Goal: Information Seeking & Learning: Understand process/instructions

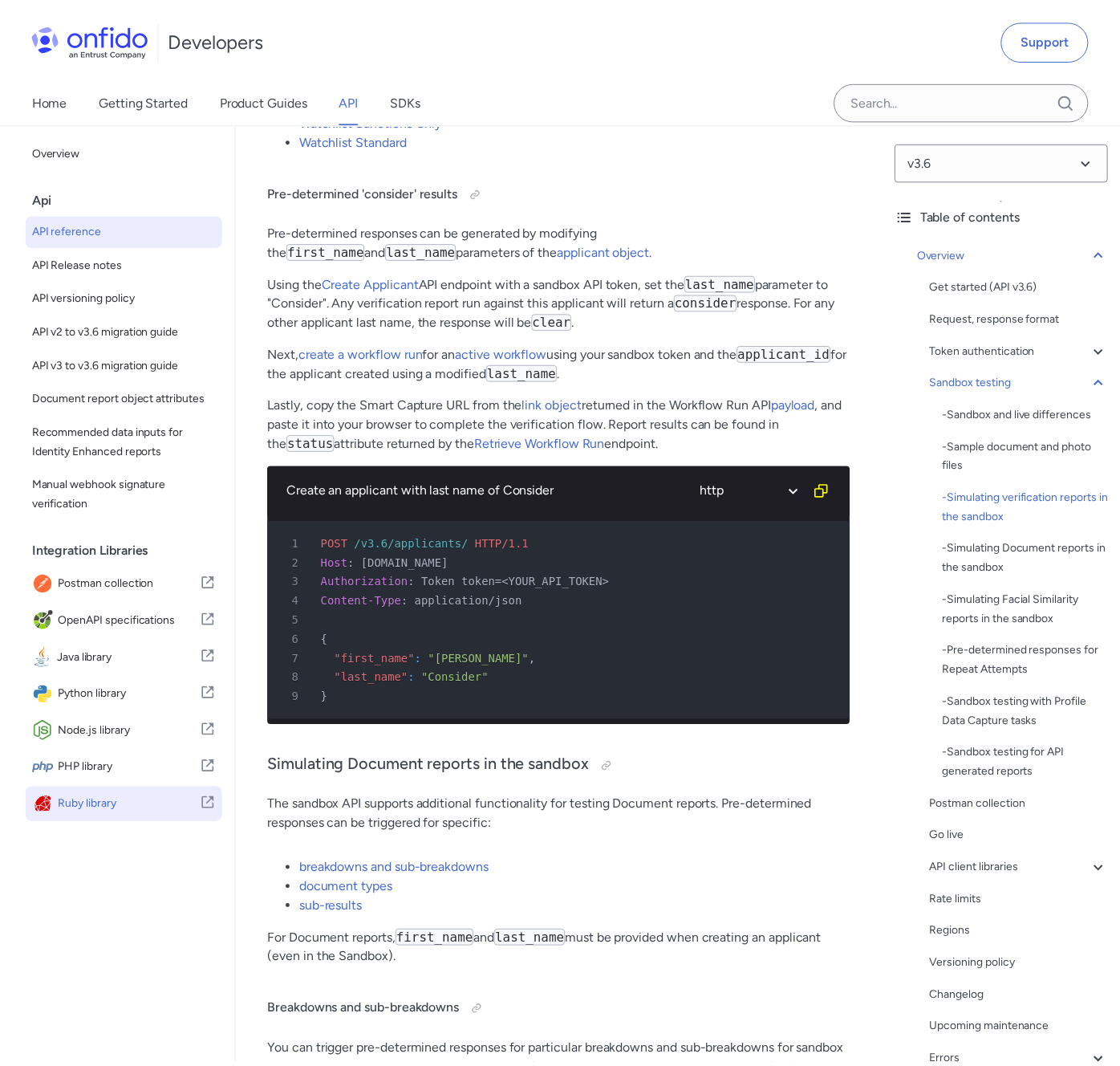
scroll to position [4026, 0]
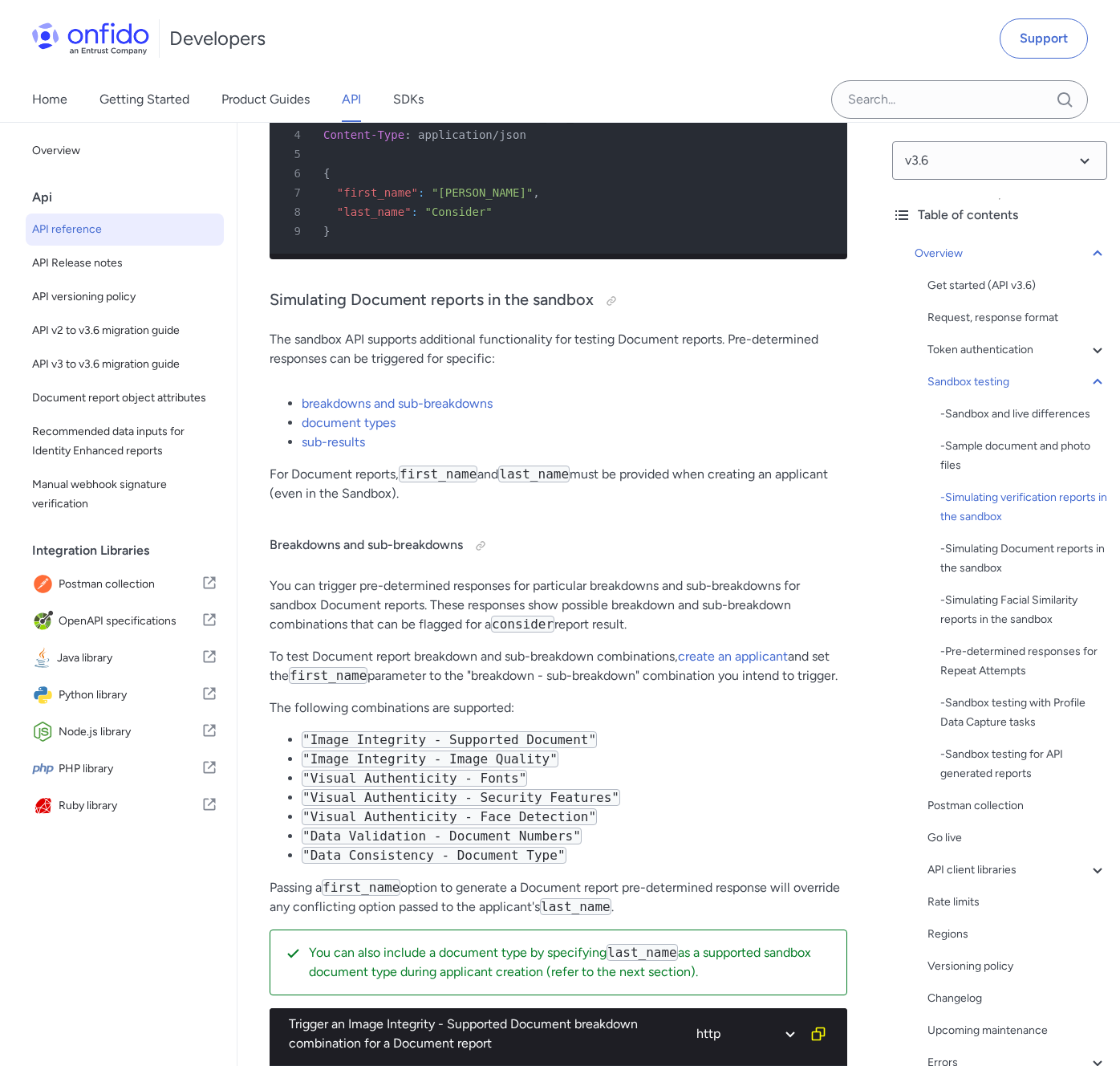
scroll to position [4494, 0]
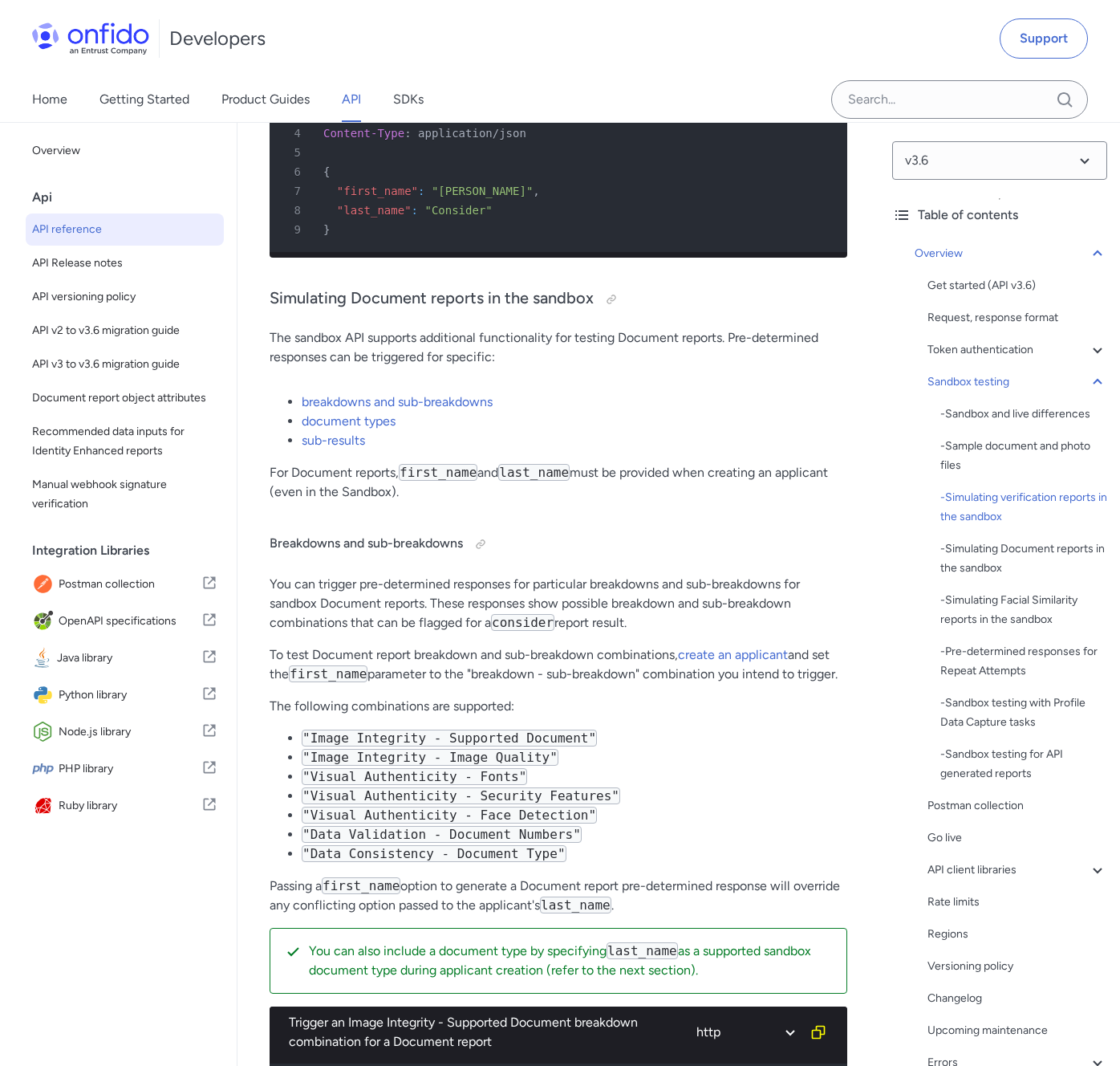
drag, startPoint x: 567, startPoint y: 740, endPoint x: 536, endPoint y: 734, distance: 31.6
click at [565, 740] on code ""Image Integrity - Supported Document"" at bounding box center [449, 737] width 295 height 17
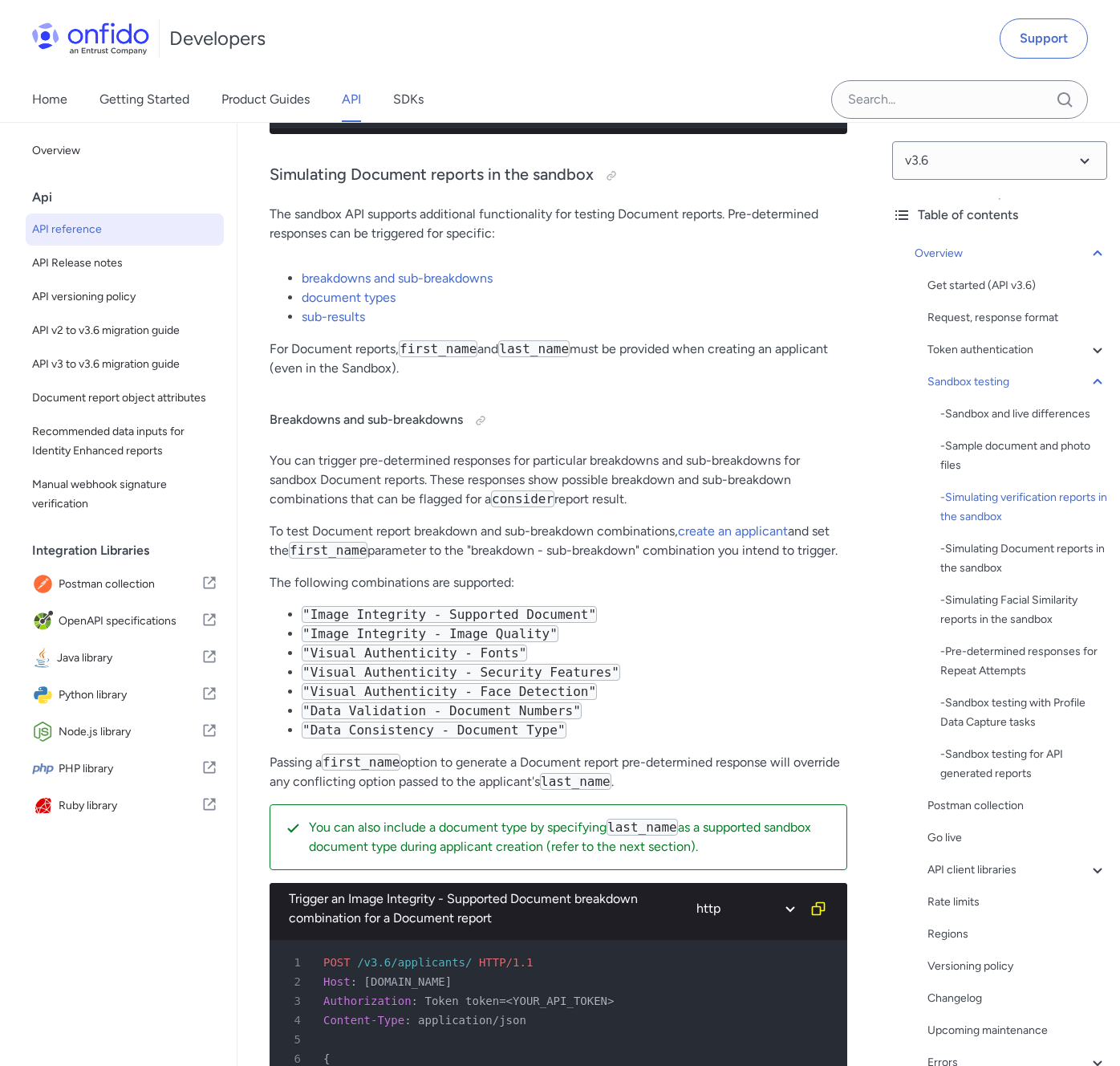
scroll to position [4642, 0]
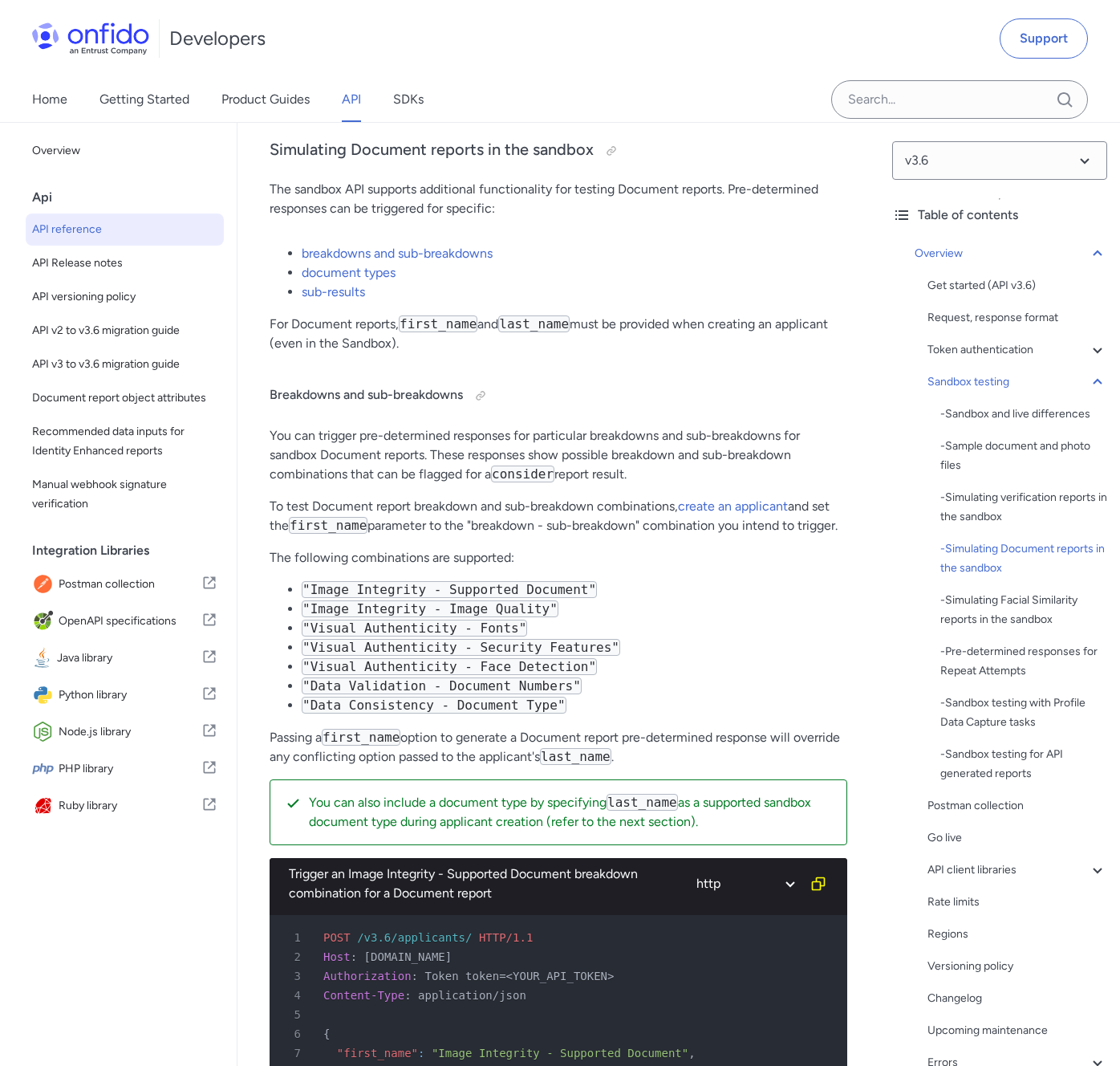
click at [698, 675] on li ""Visual Authenticity - Face Detection"" at bounding box center [574, 667] width 545 height 20
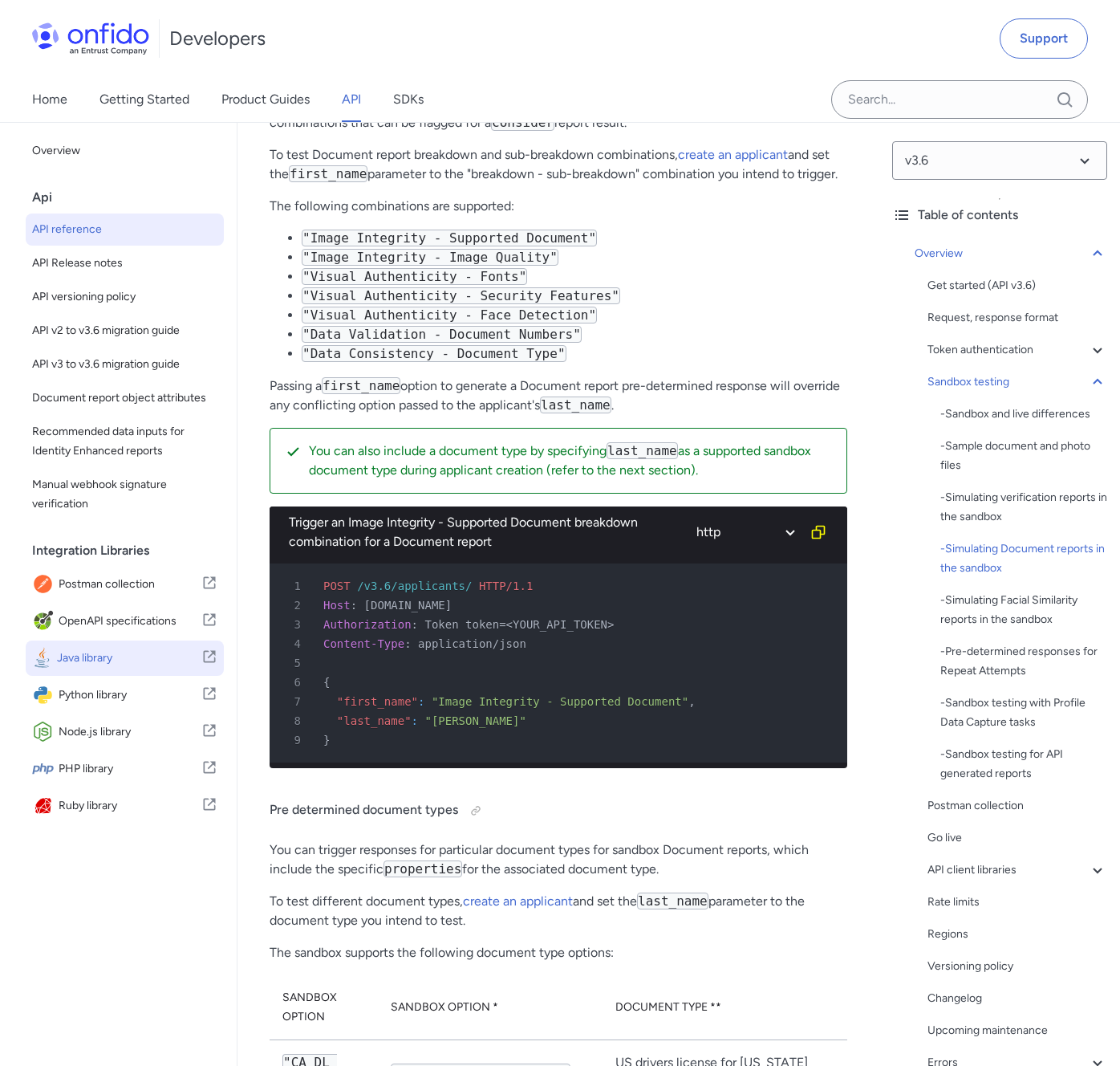
scroll to position [4967, 0]
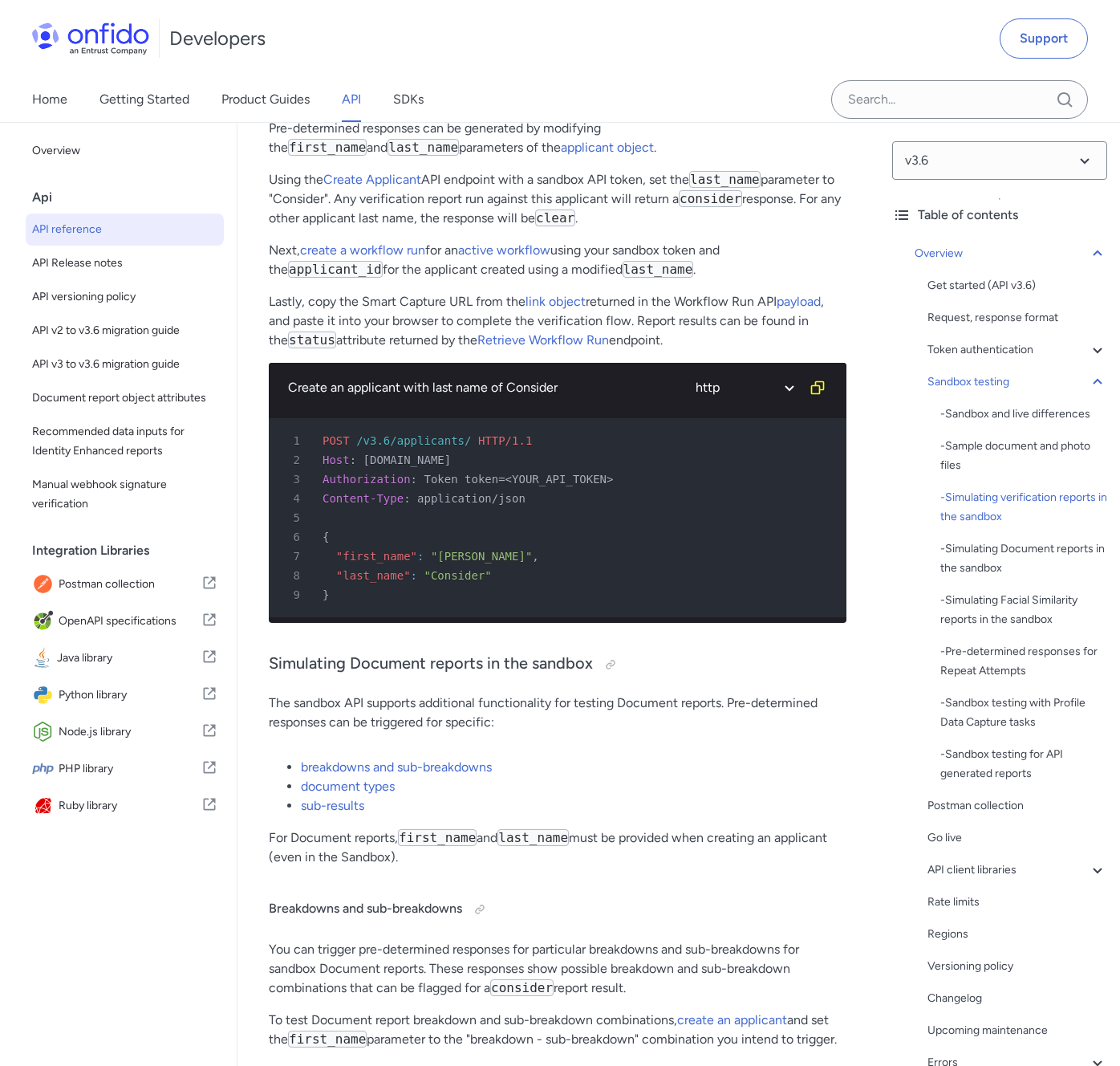
scroll to position [4131, 0]
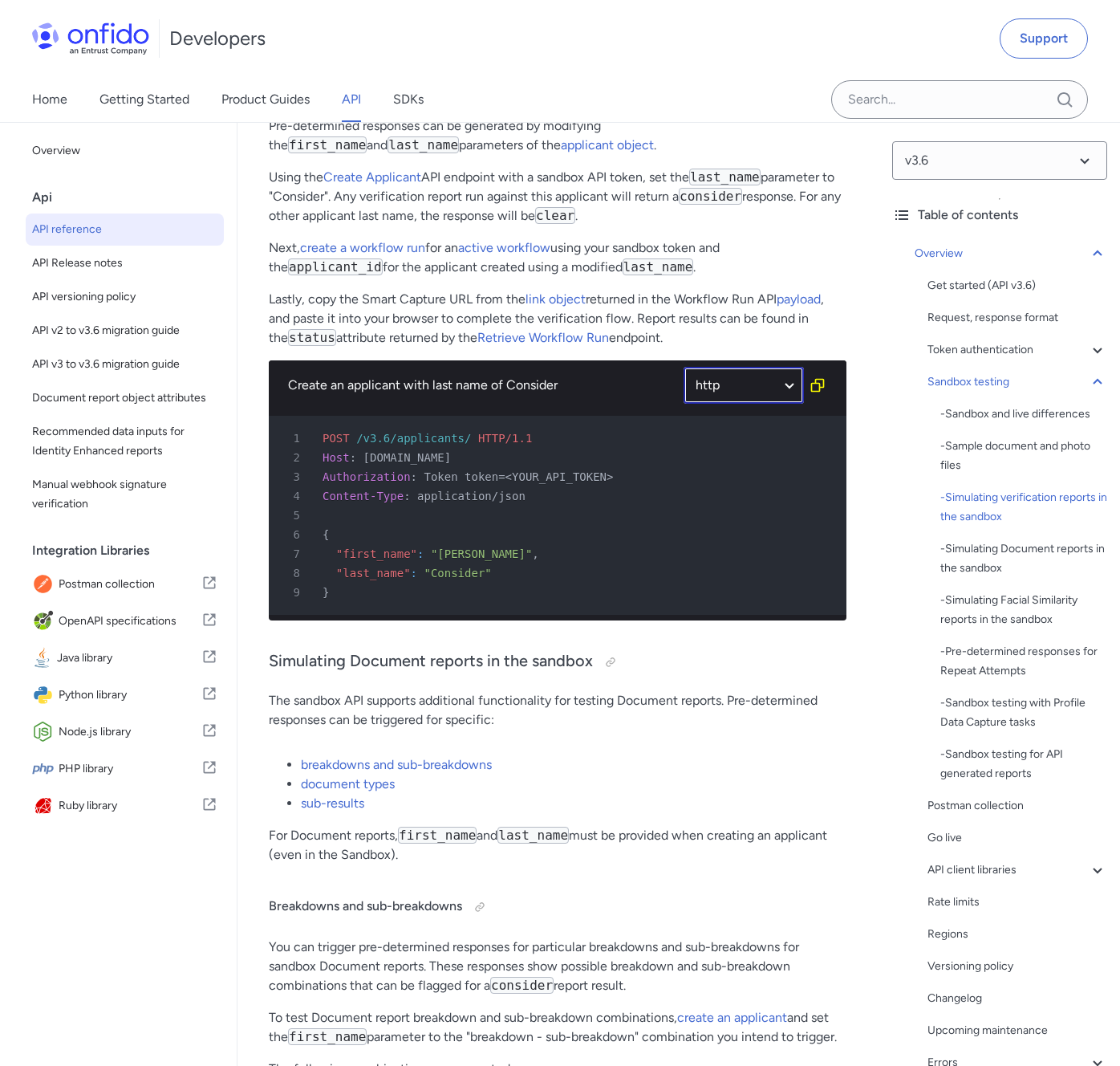
click at [776, 393] on select "ruby python php javascript java http bash" at bounding box center [744, 385] width 120 height 37
select select "bash"
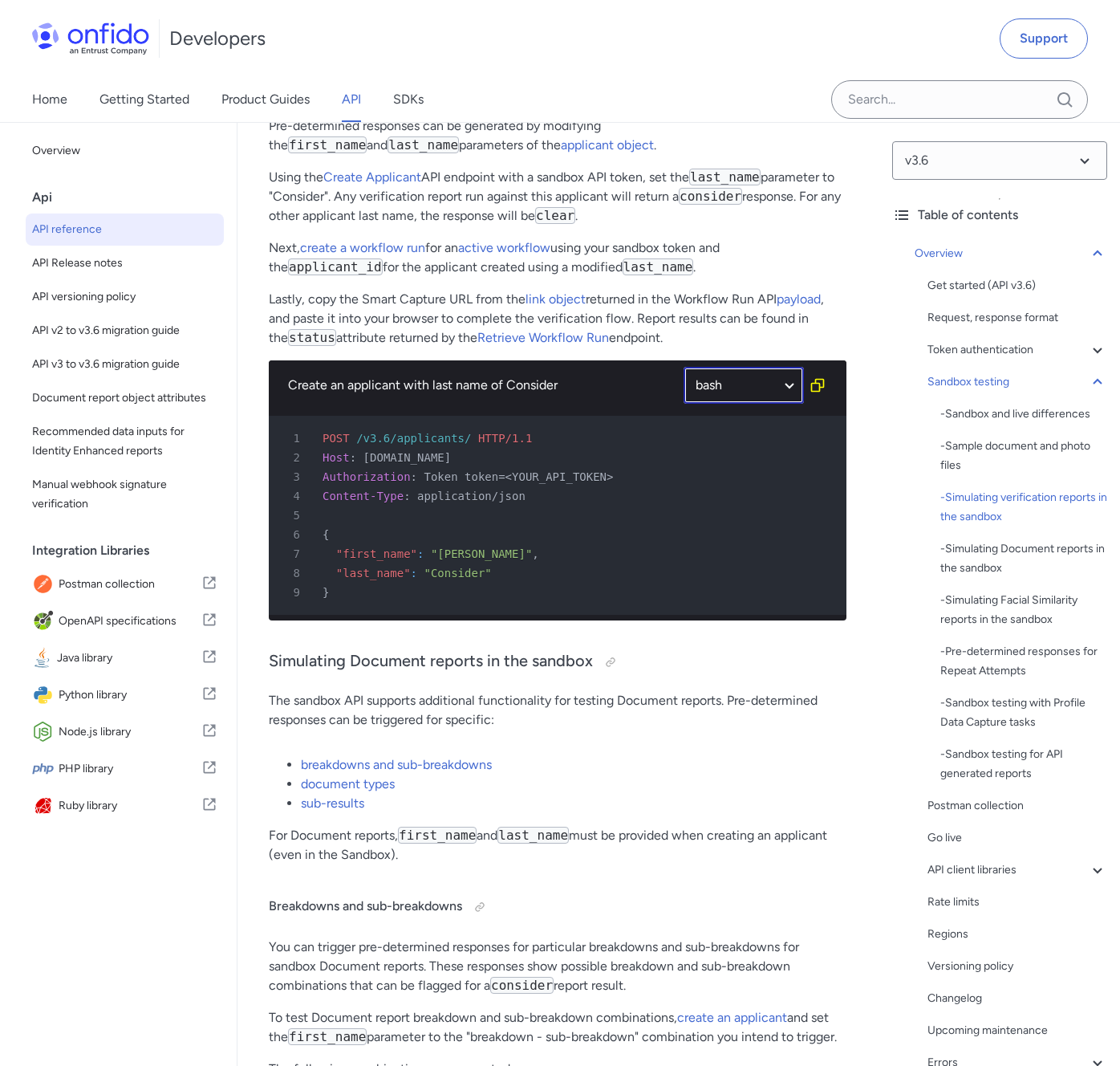
select select "bash"
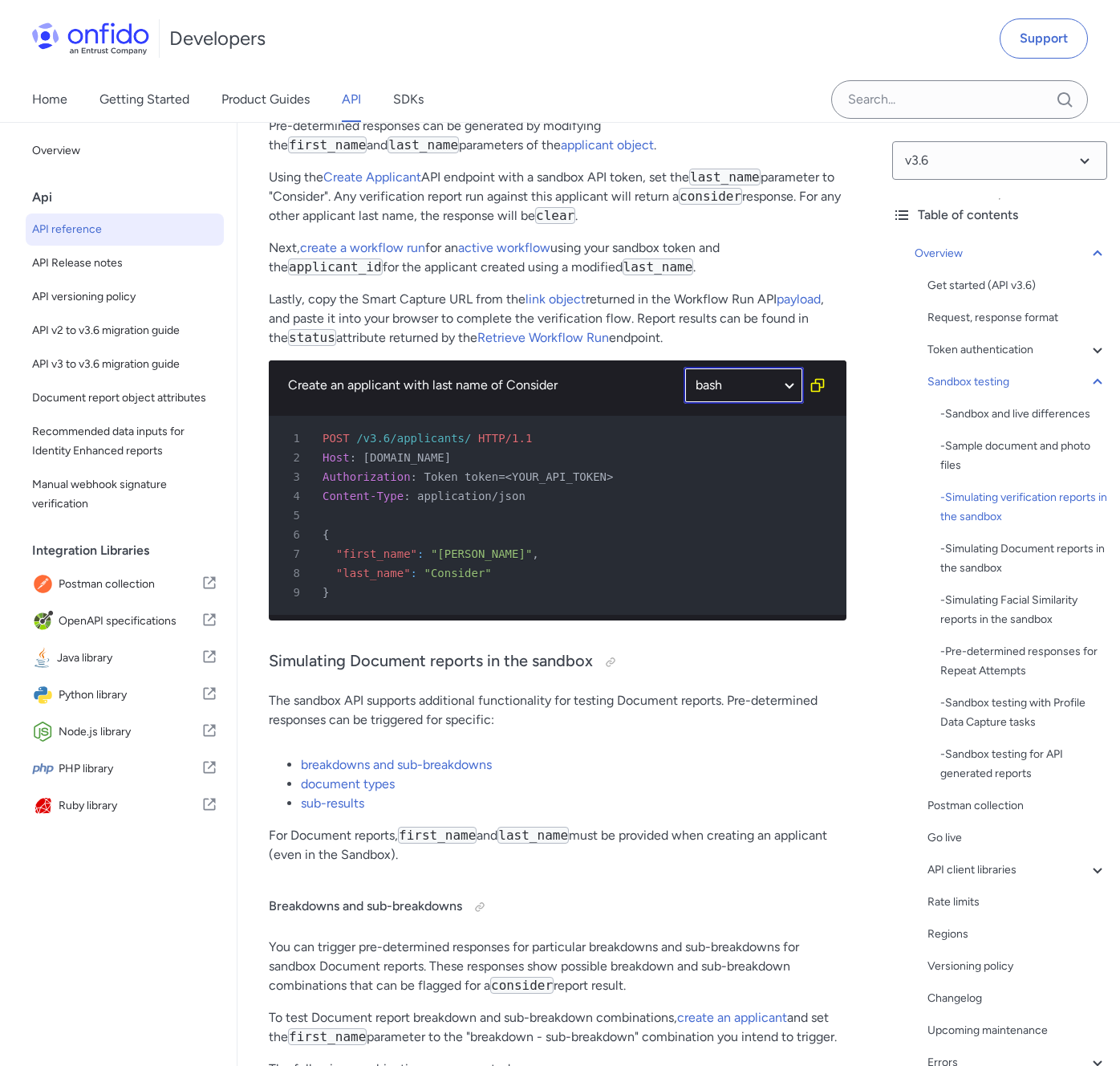
select select "bash"
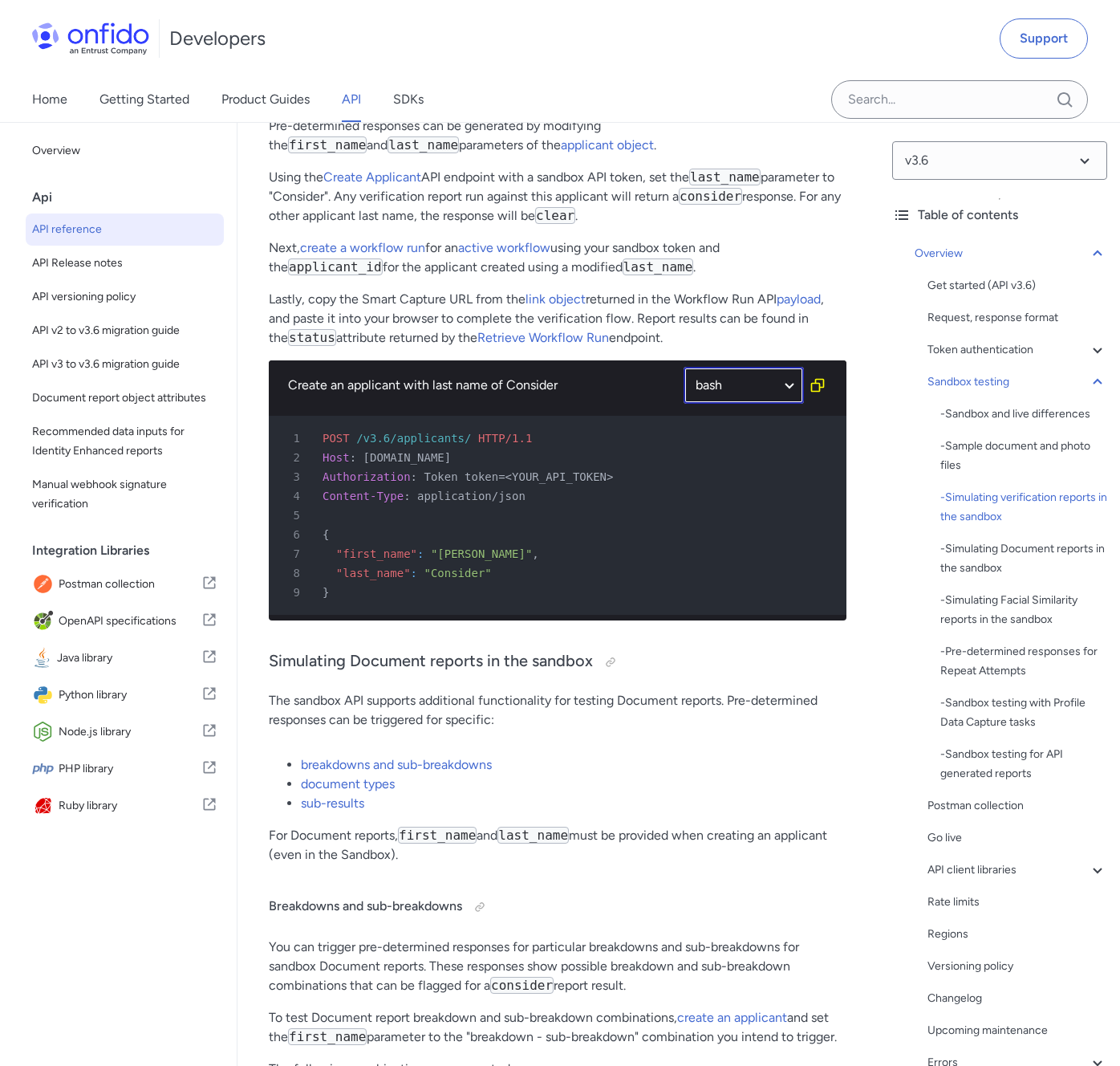
select select "bash"
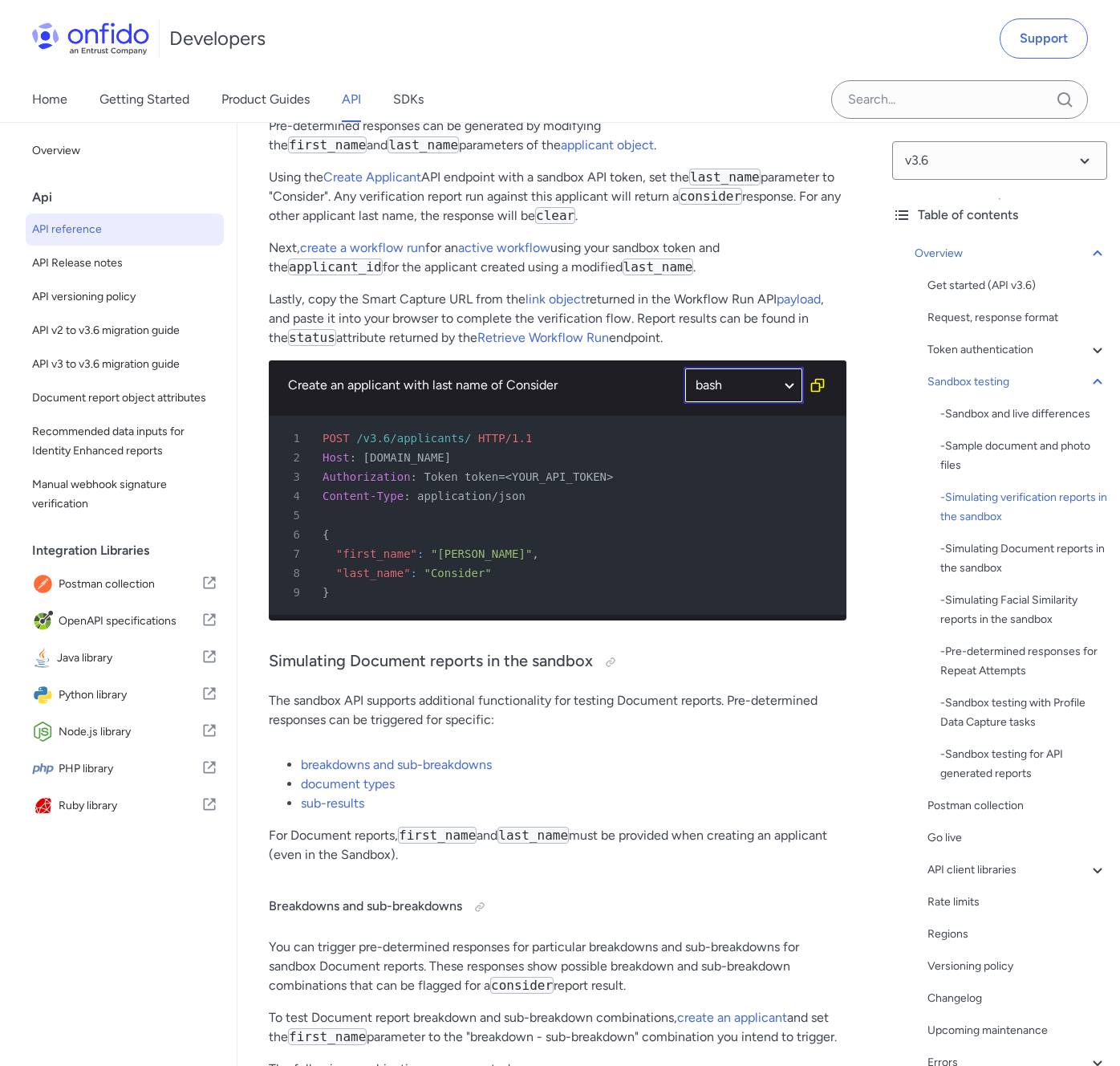
select select "bash"
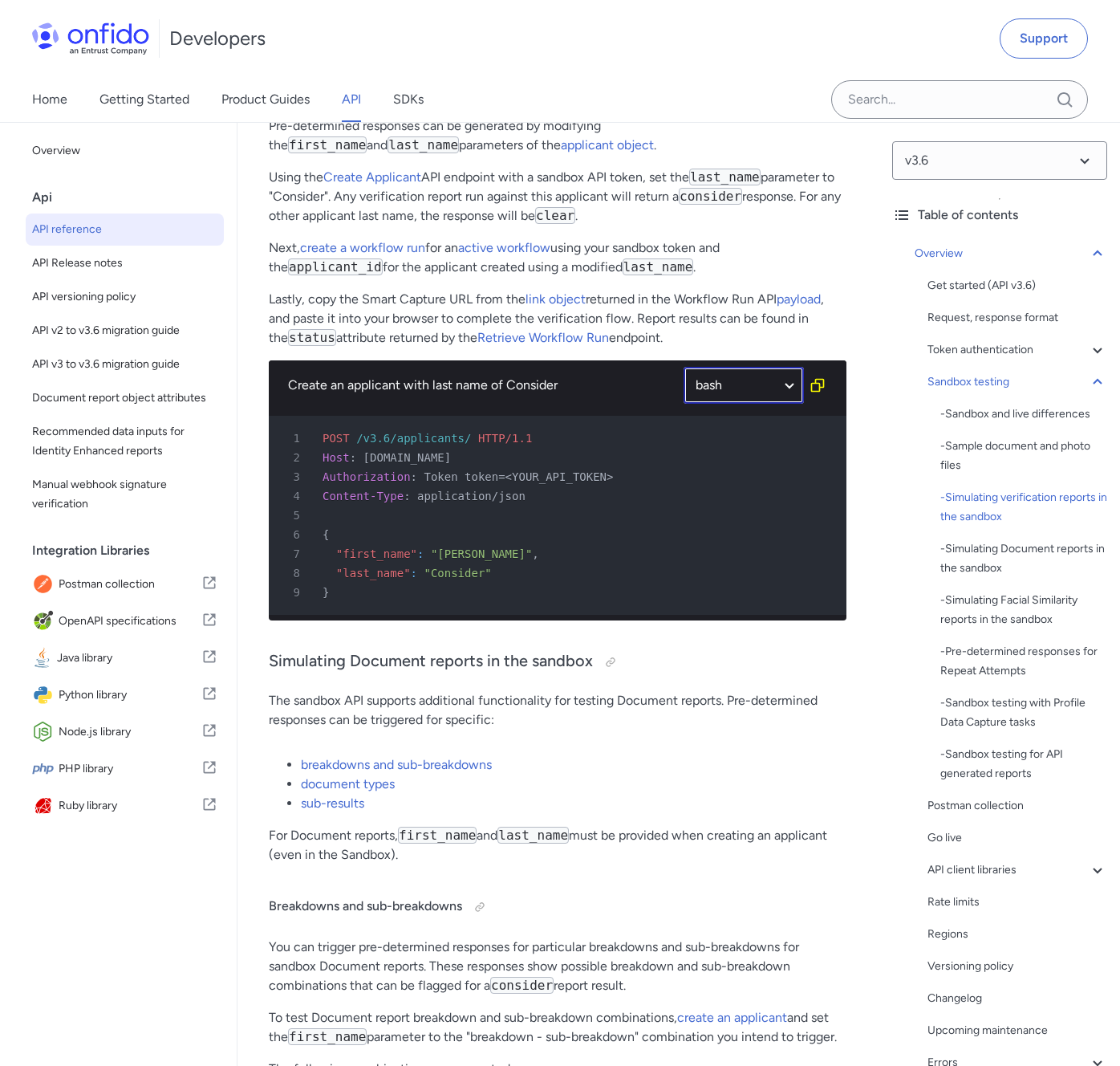
select select "bash"
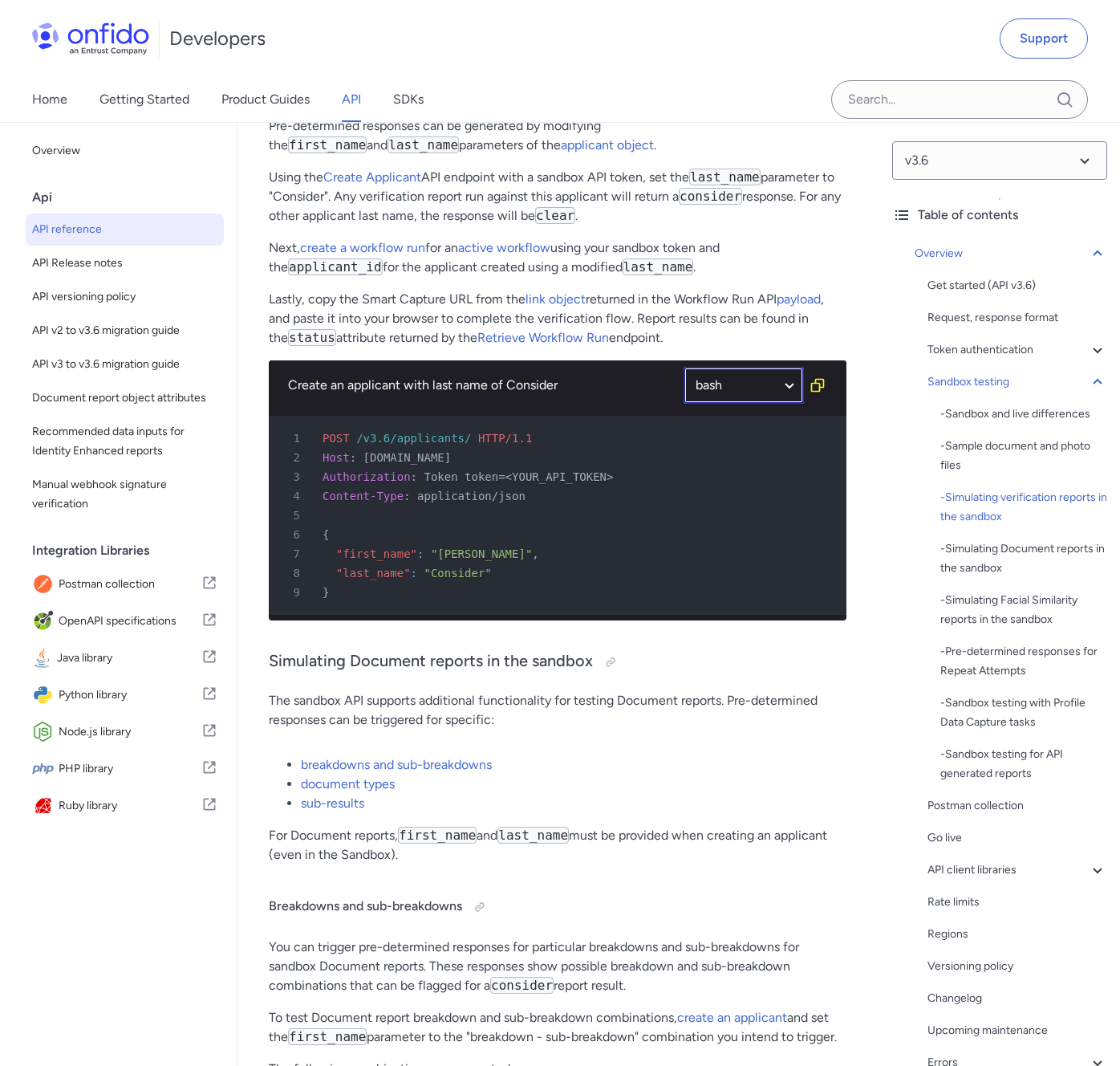
select select "bash"
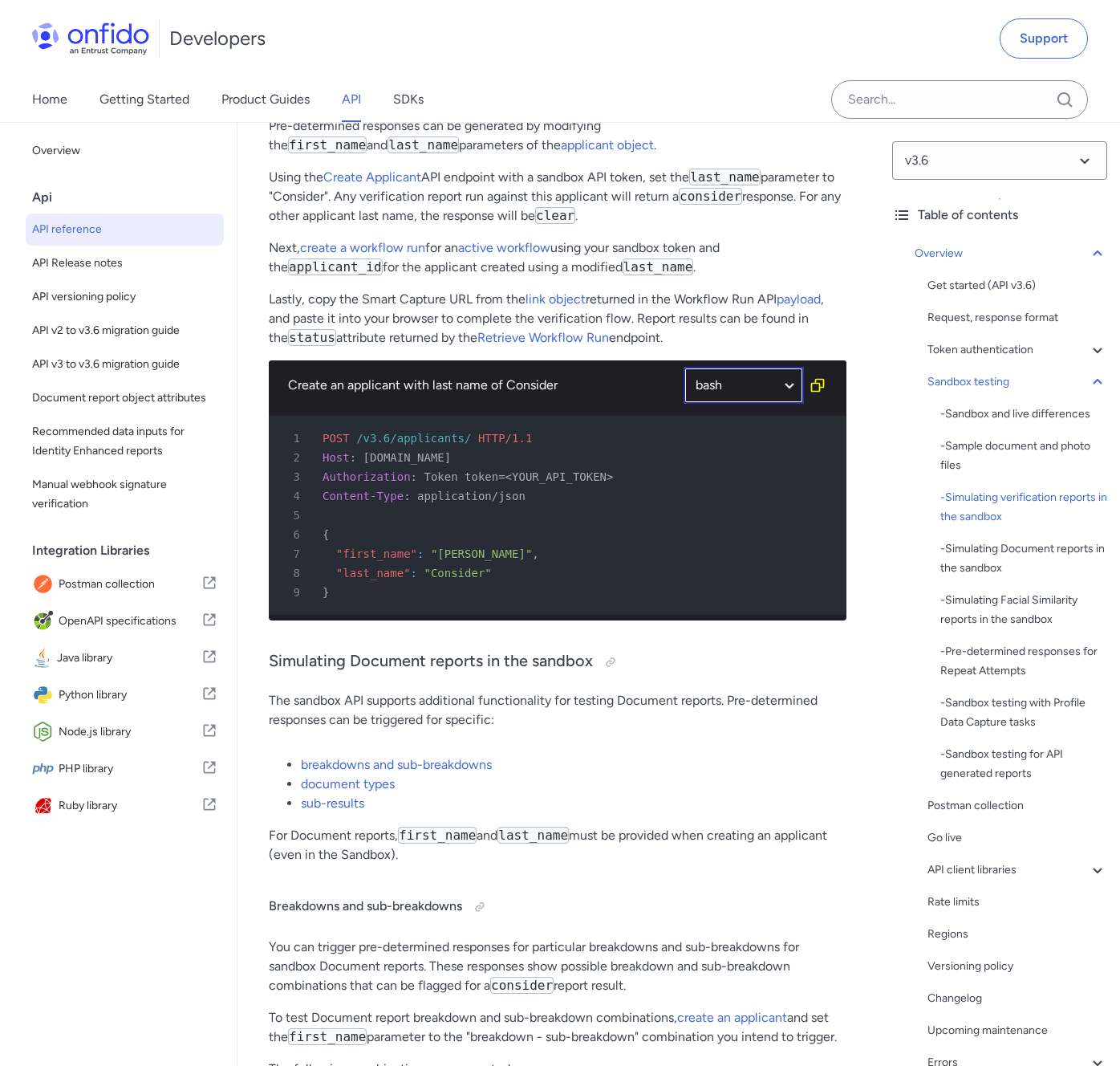
select select "bash"
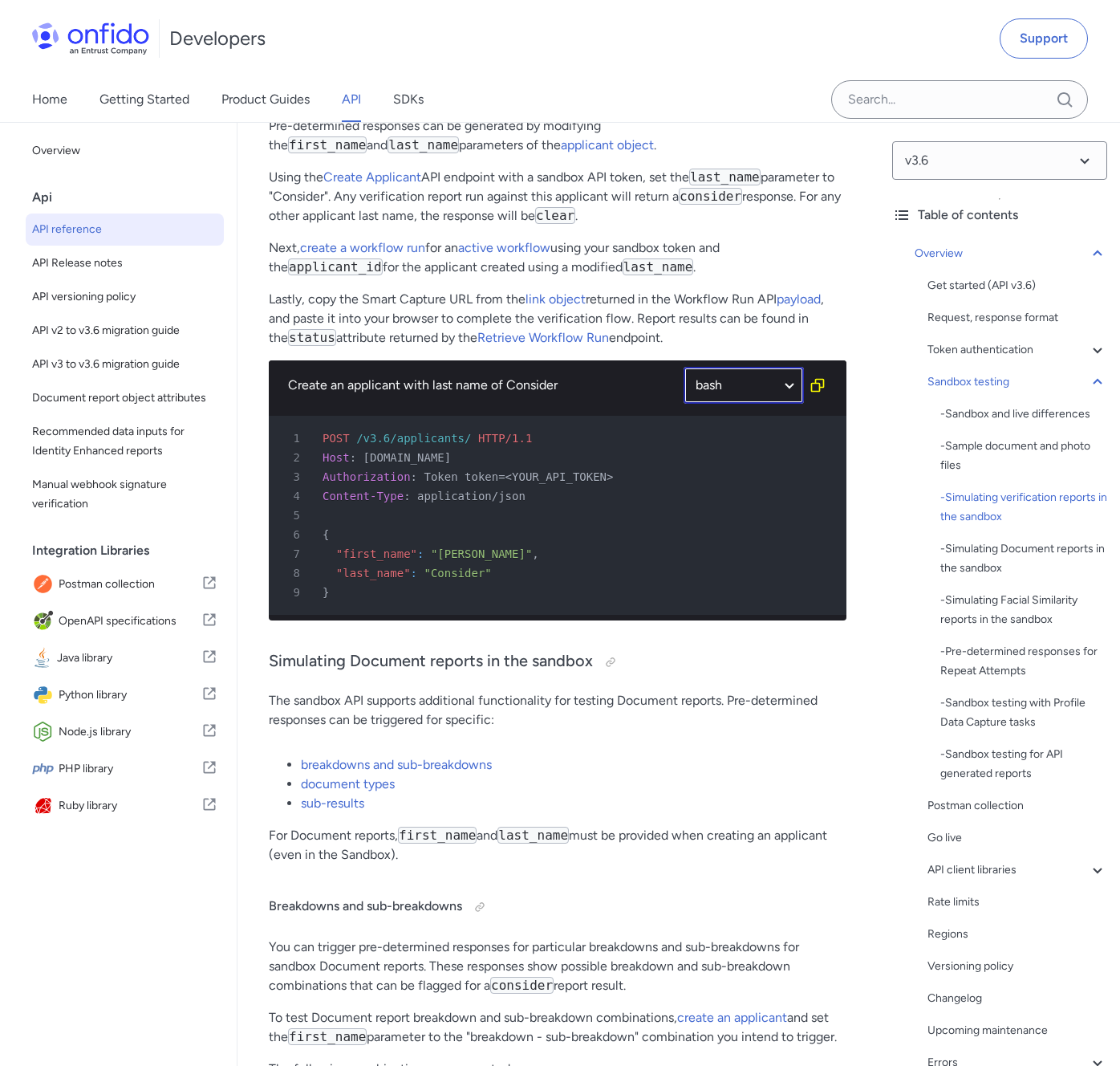
select select "bash"
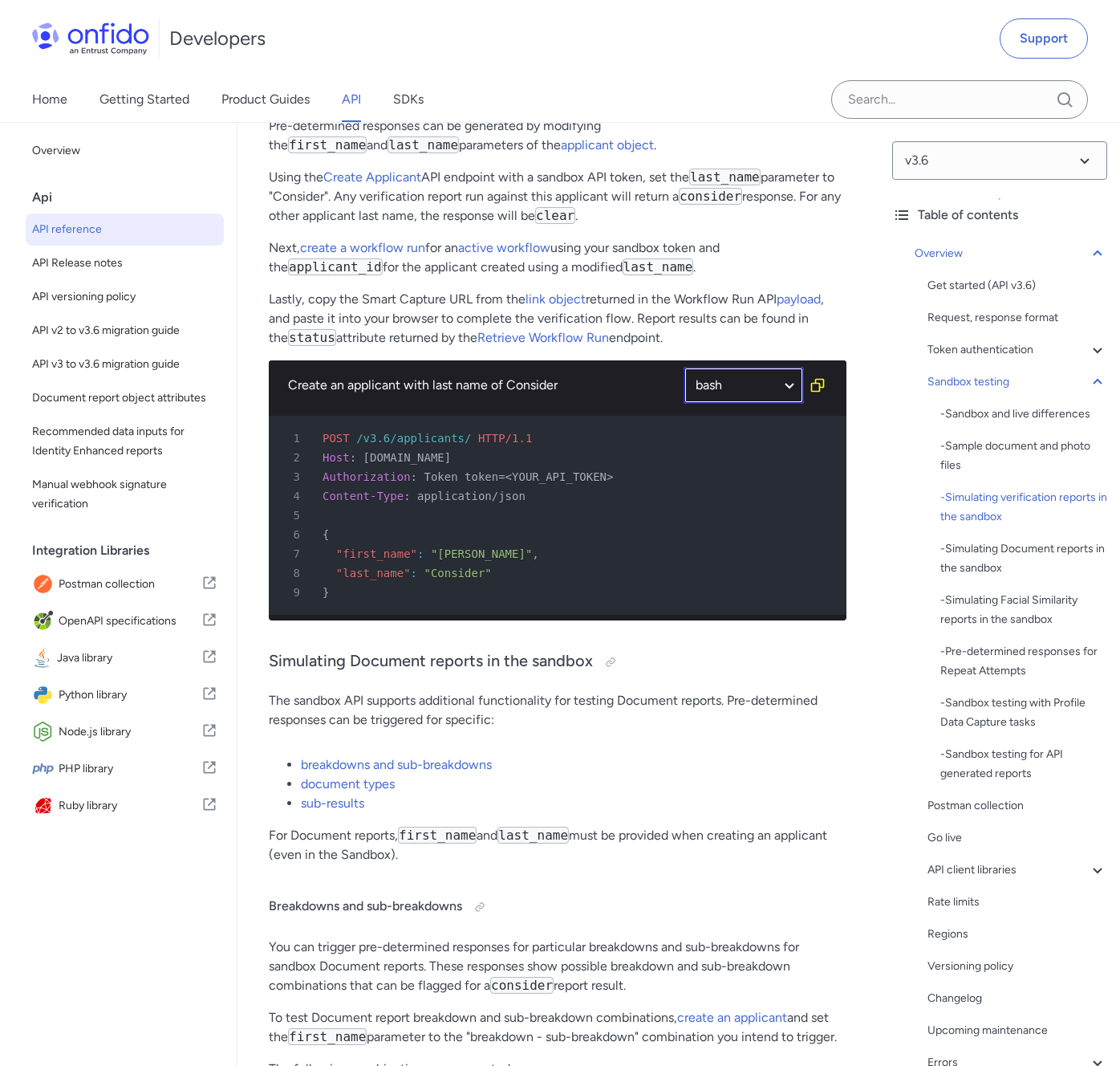
select select "bash"
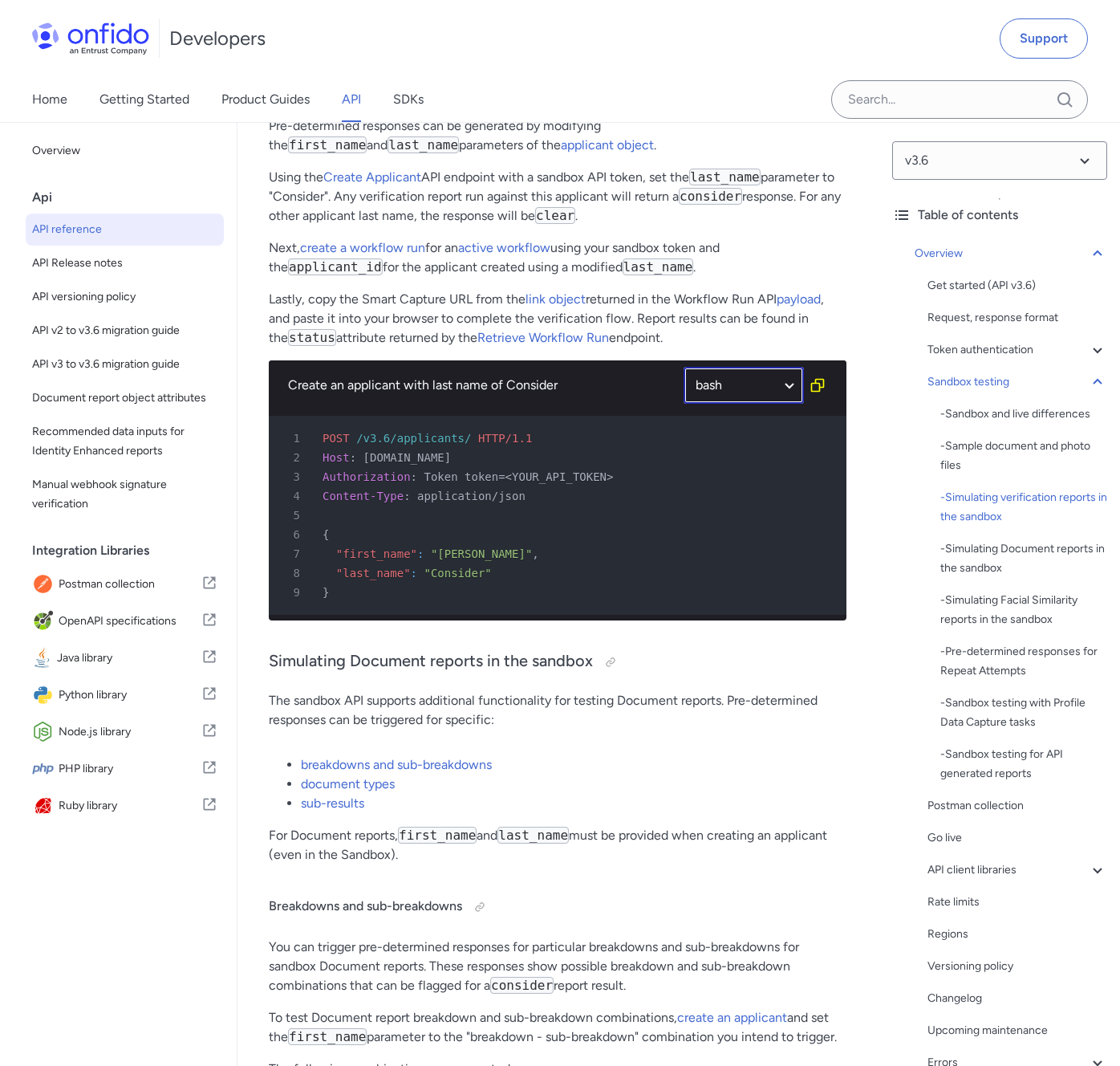
select select "bash"
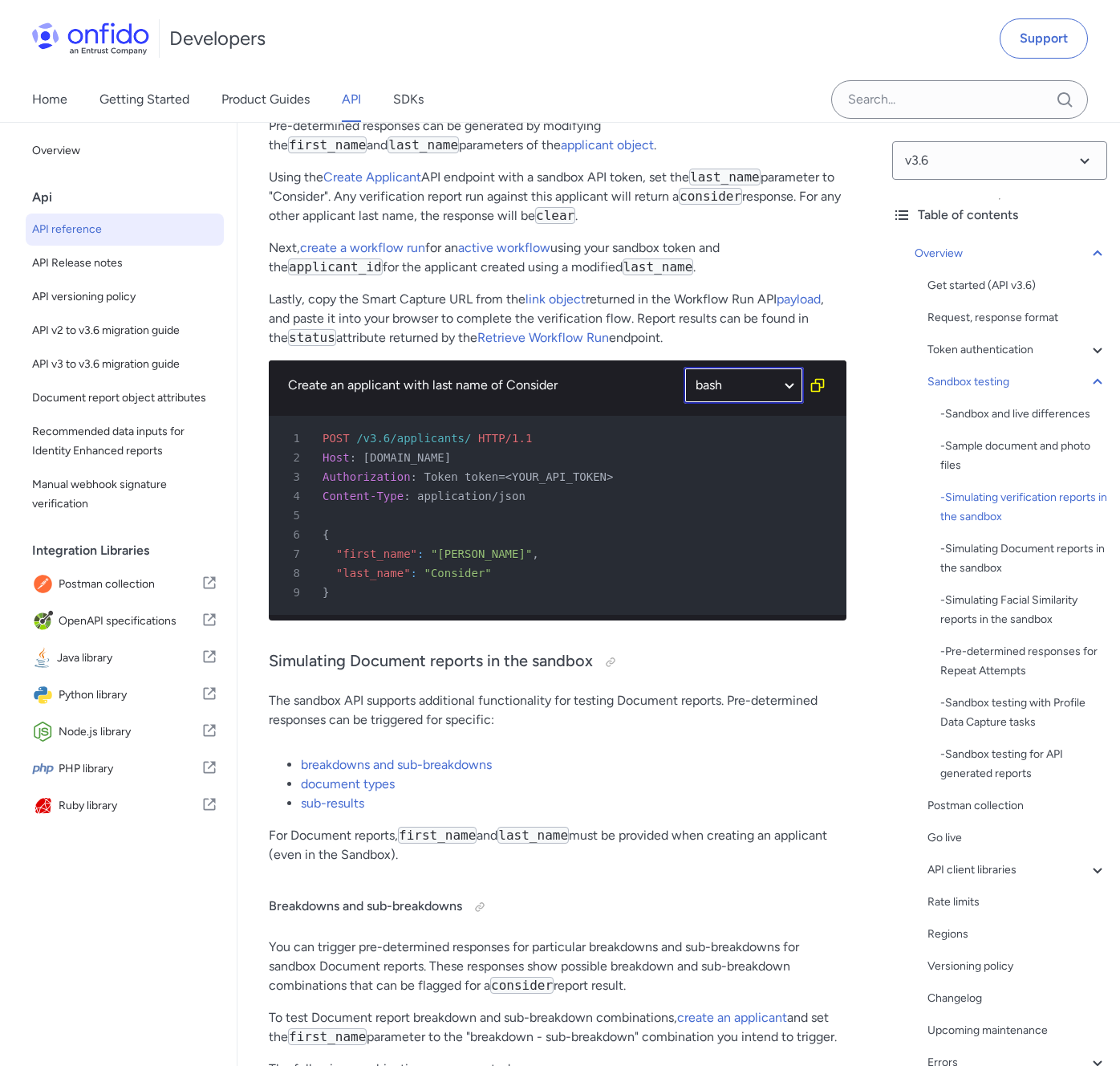
select select "bash"
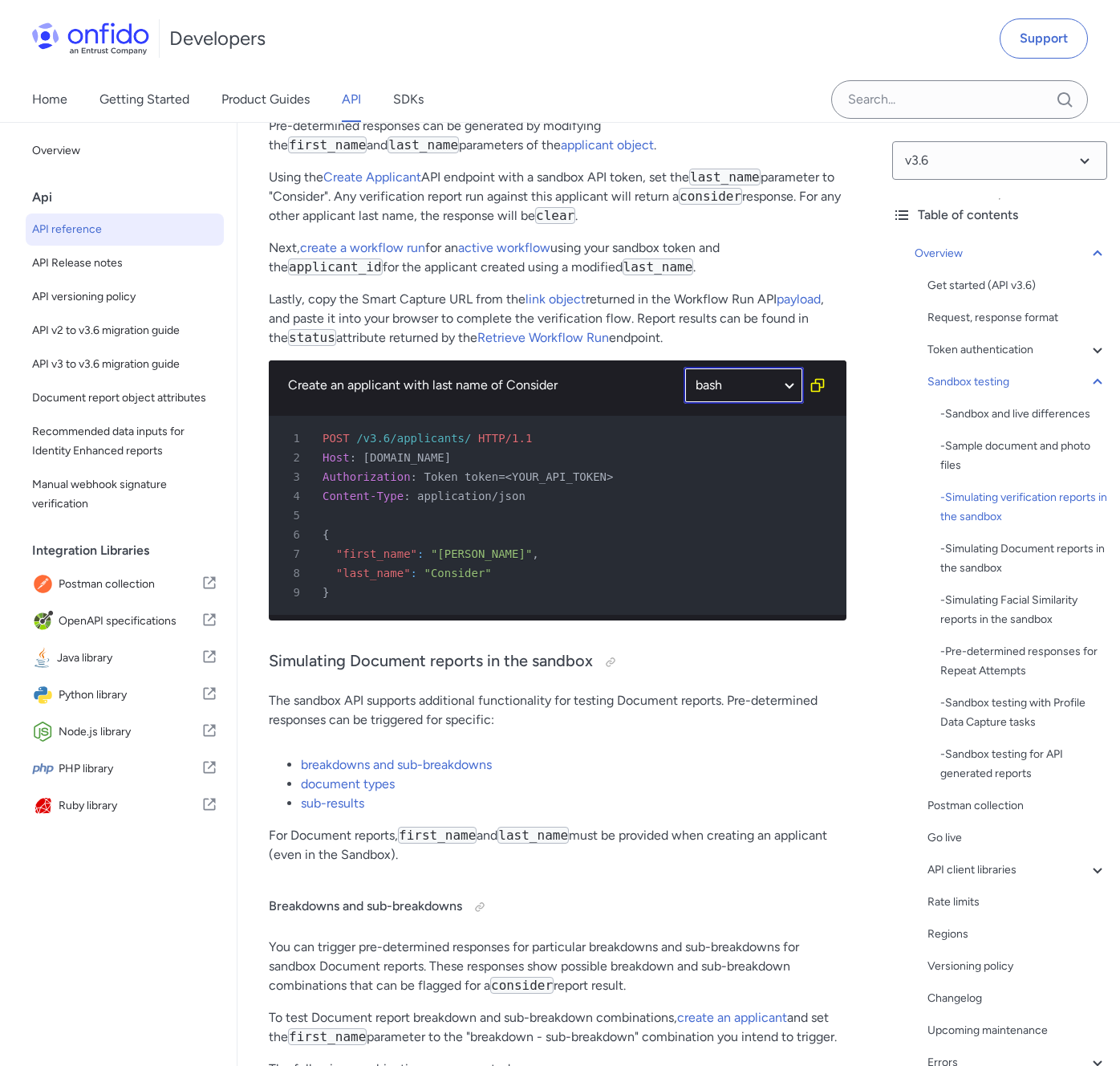
select select "bash"
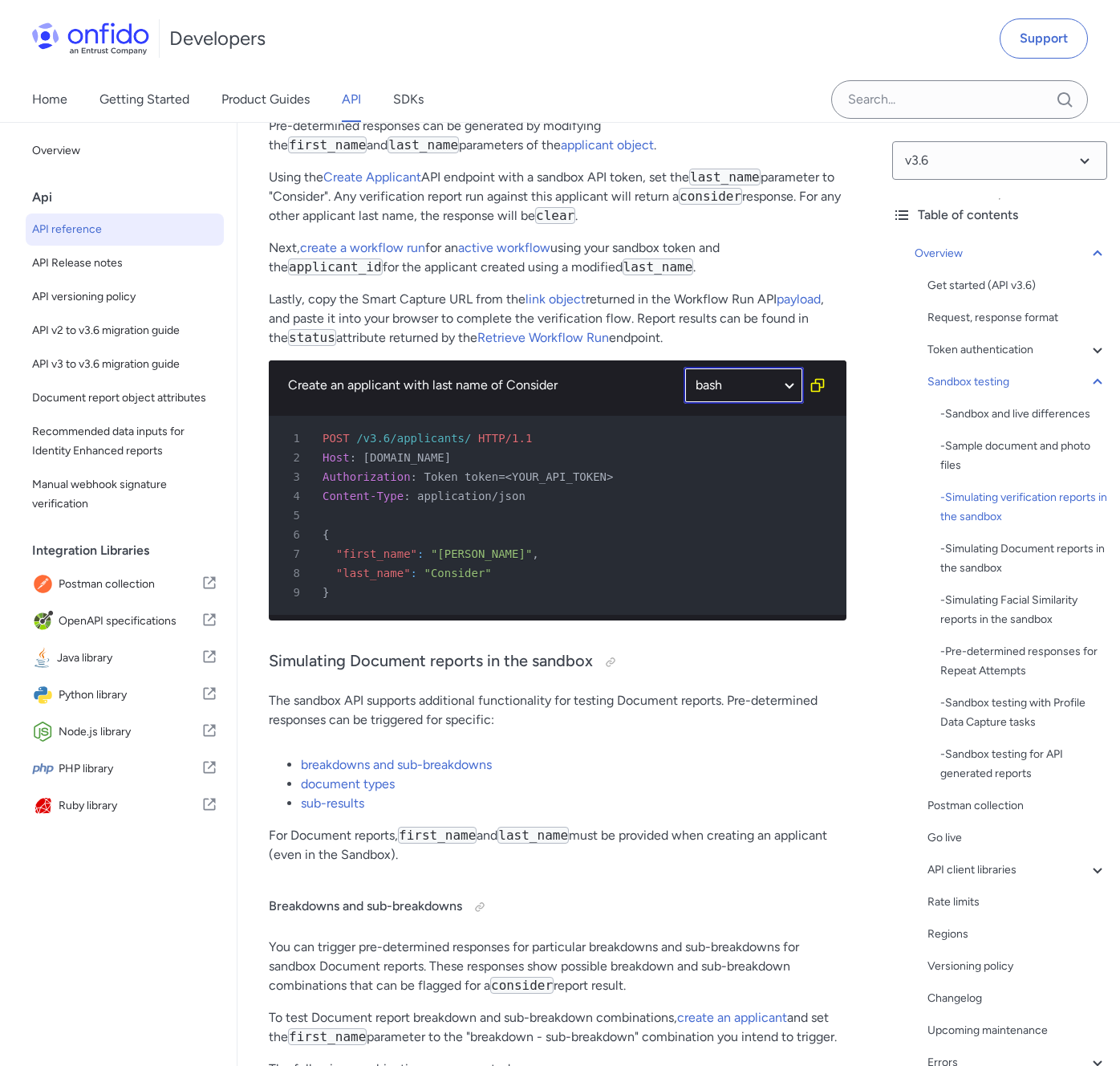
select select "bash"
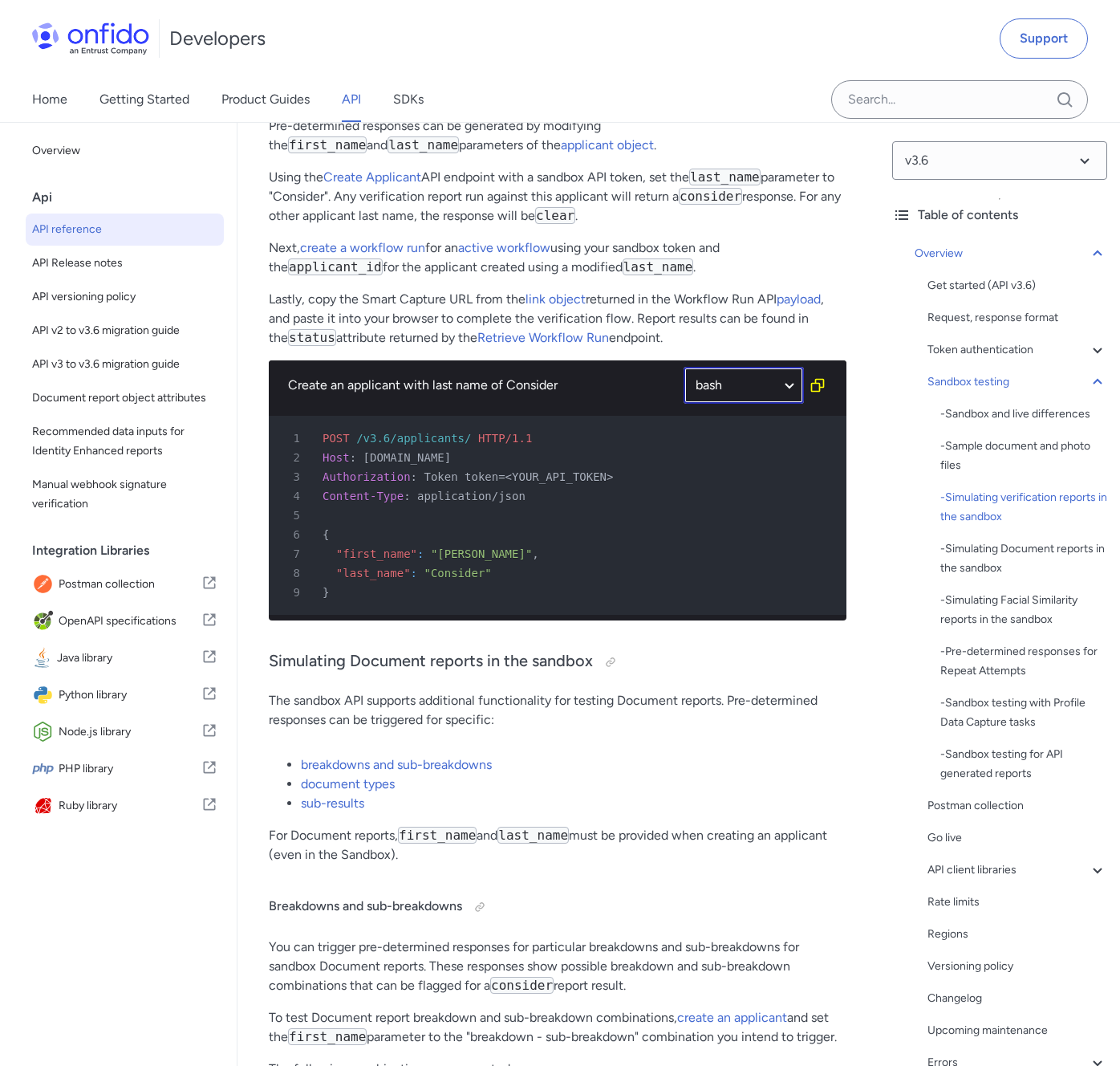
select select "bash"
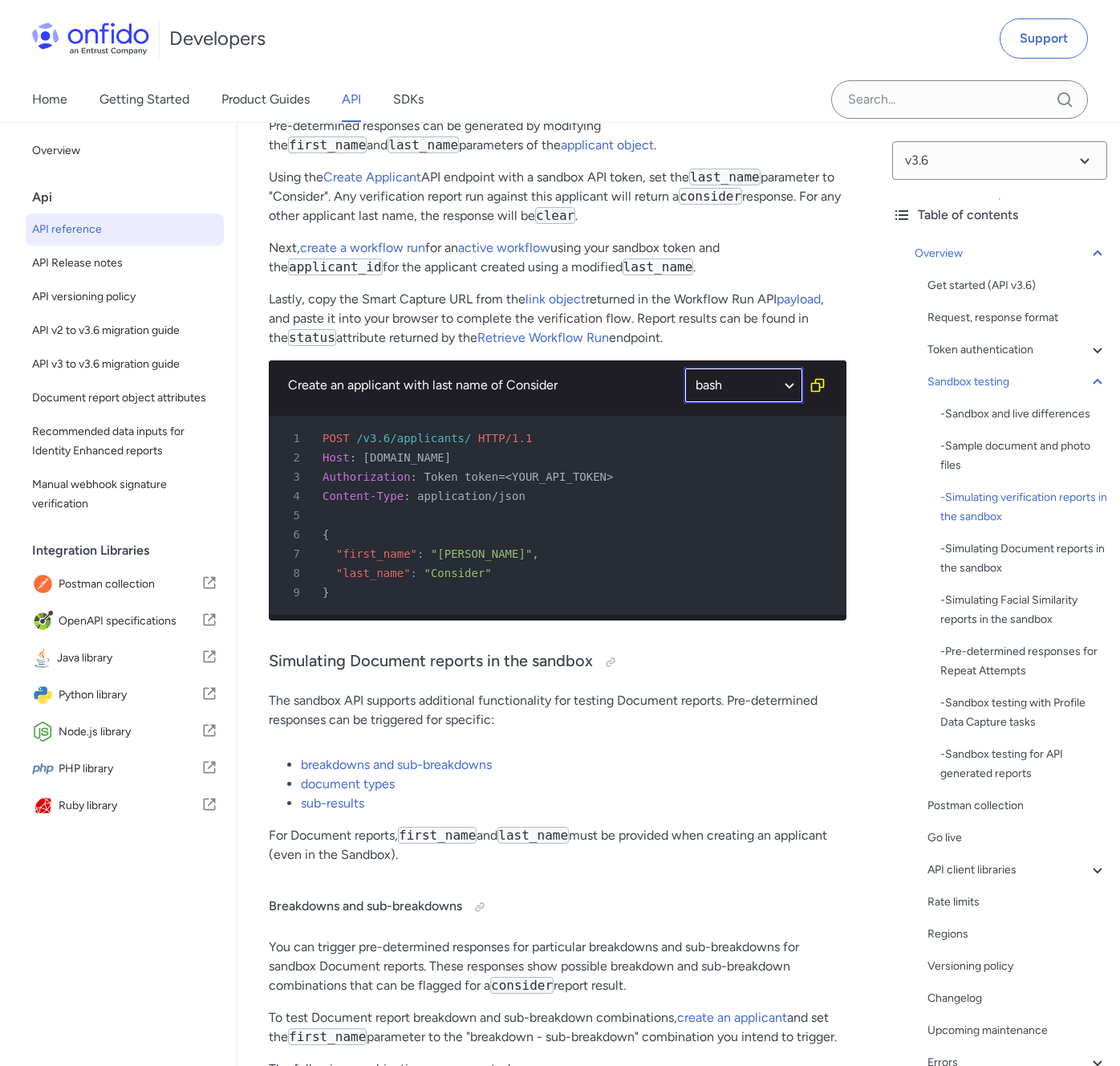
select select "bash"
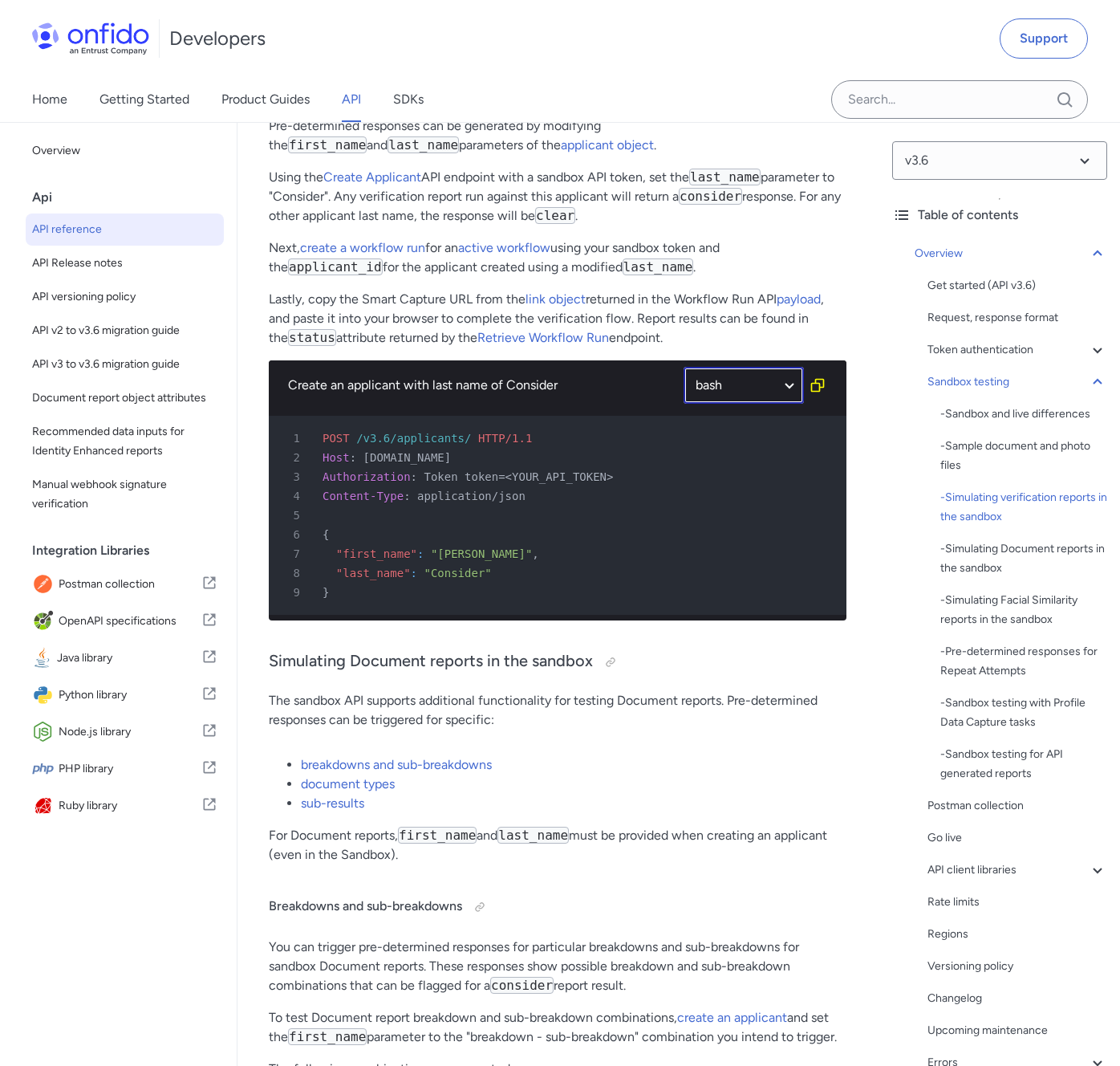
select select "bash"
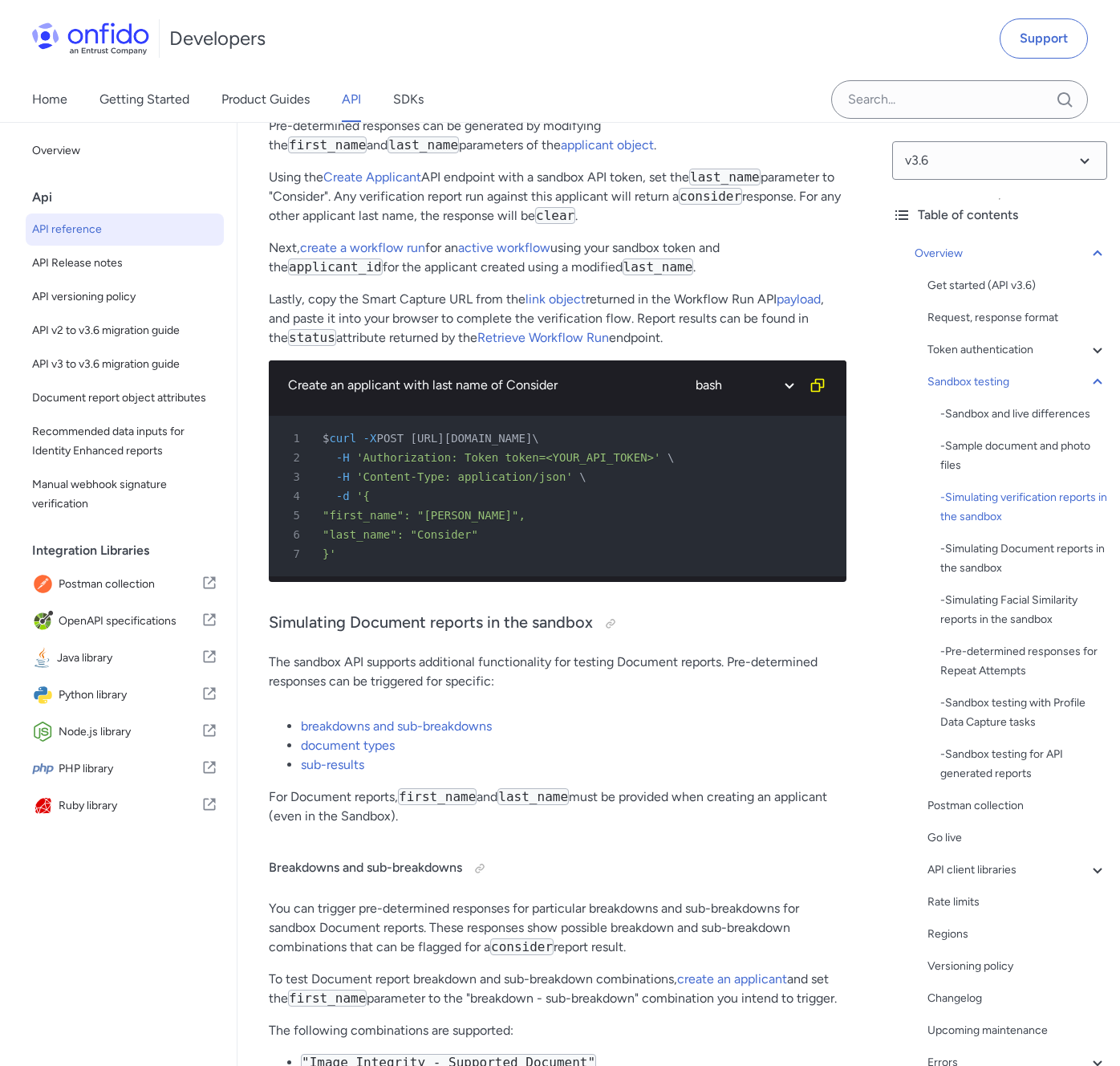
click at [694, 529] on div "6 "last_name": "Consider"" at bounding box center [549, 535] width 549 height 20
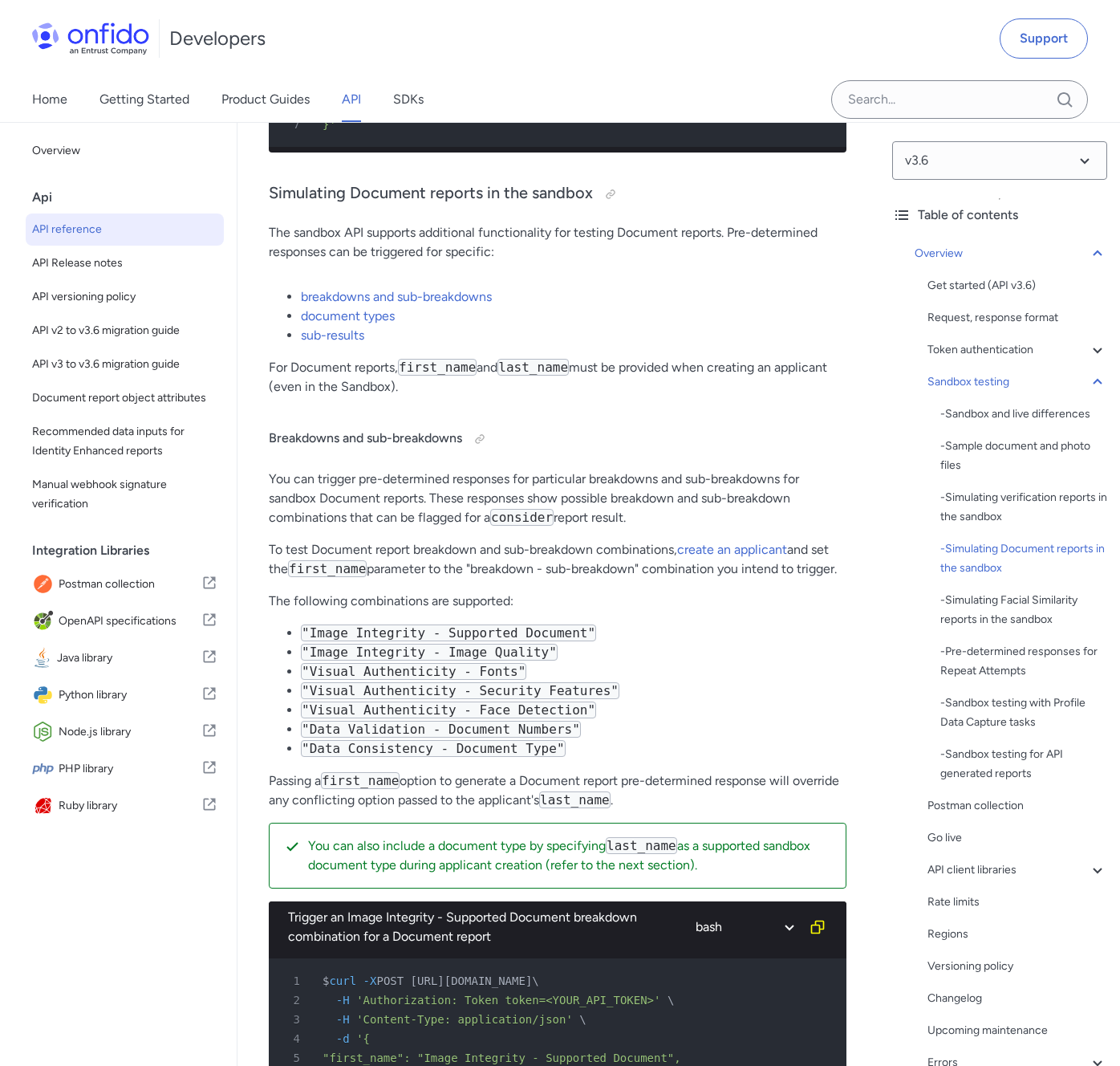
scroll to position [4505, 0]
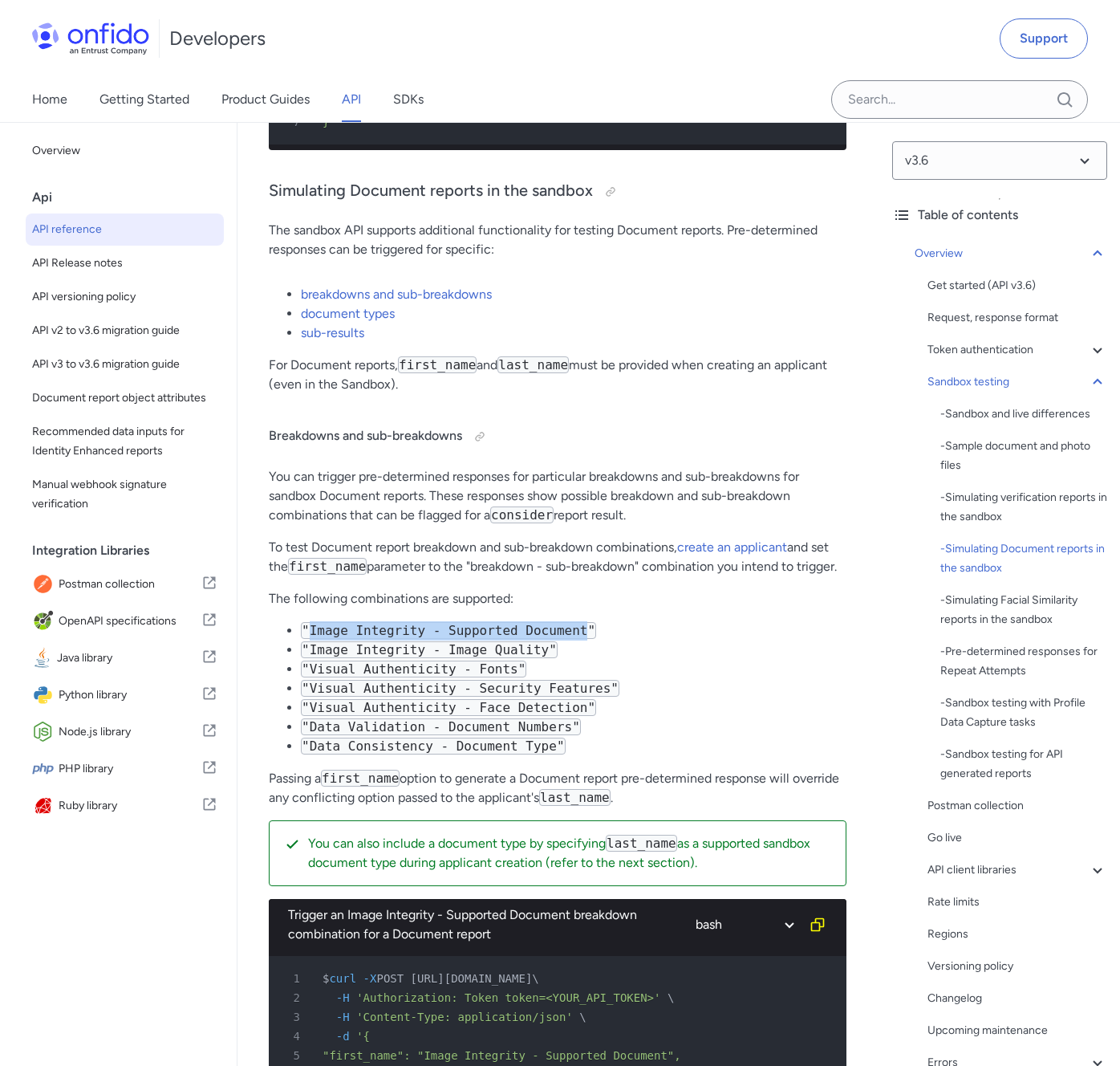
drag, startPoint x: 589, startPoint y: 629, endPoint x: 315, endPoint y: 630, distance: 274.0
click at [313, 629] on code ""Image Integrity - Supported Document"" at bounding box center [448, 630] width 295 height 17
copy code "Image Integrity - Supported Document"
click at [830, 480] on p "You can trigger pre-determined responses for particular breakdowns and sub-brea…" at bounding box center [558, 495] width 578 height 58
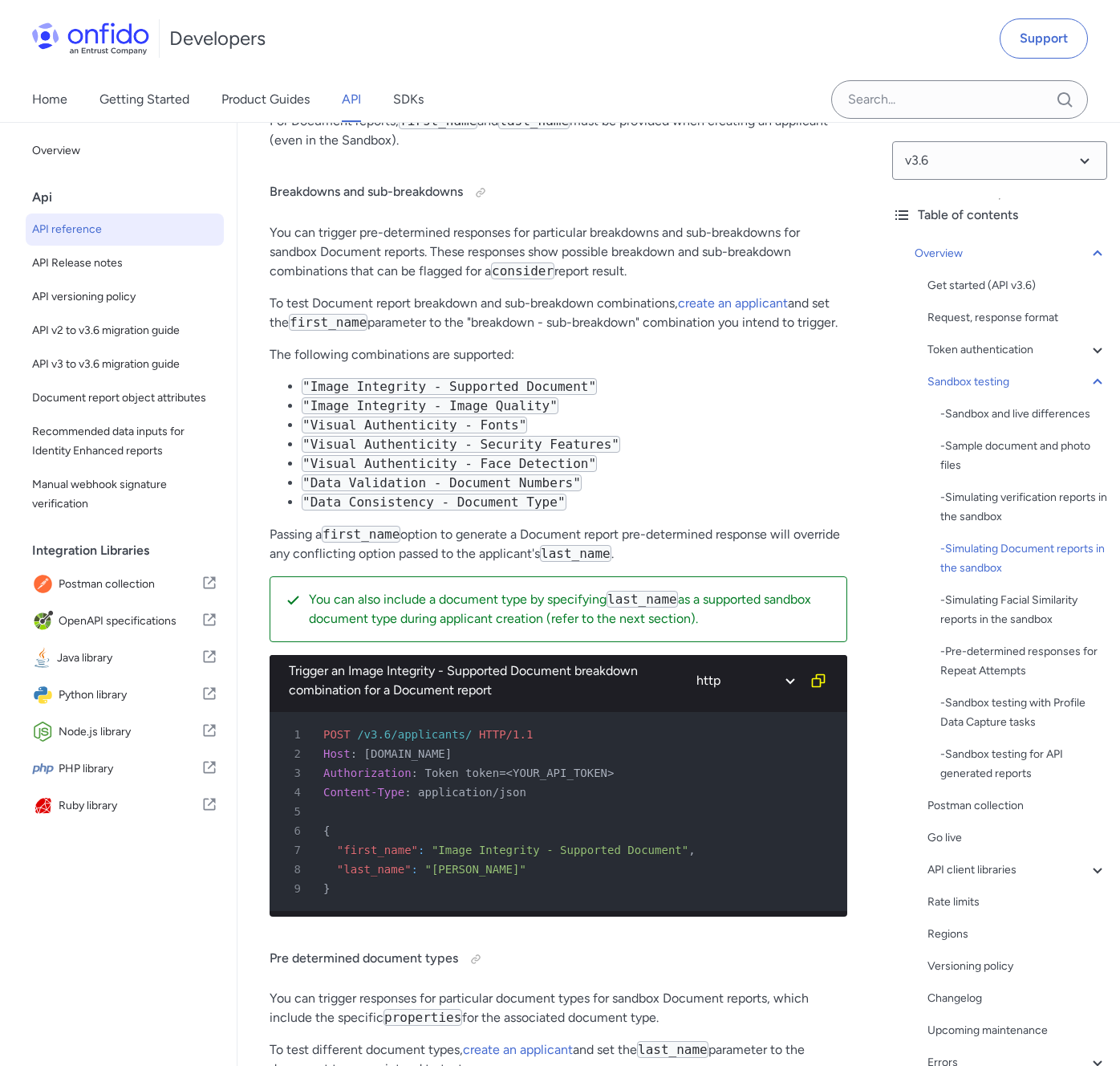
scroll to position [4878, 0]
